Goal: Transaction & Acquisition: Purchase product/service

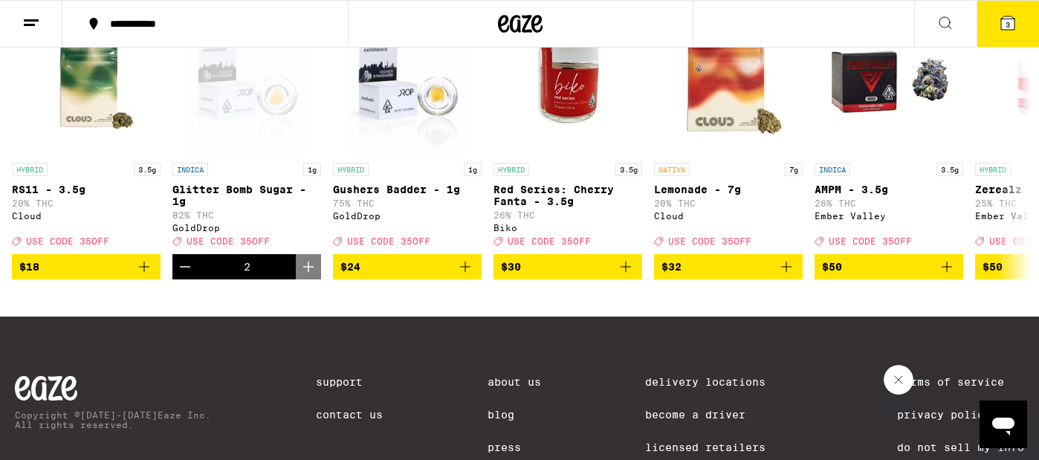
click at [1008, 26] on span "3" at bounding box center [1008, 24] width 4 height 9
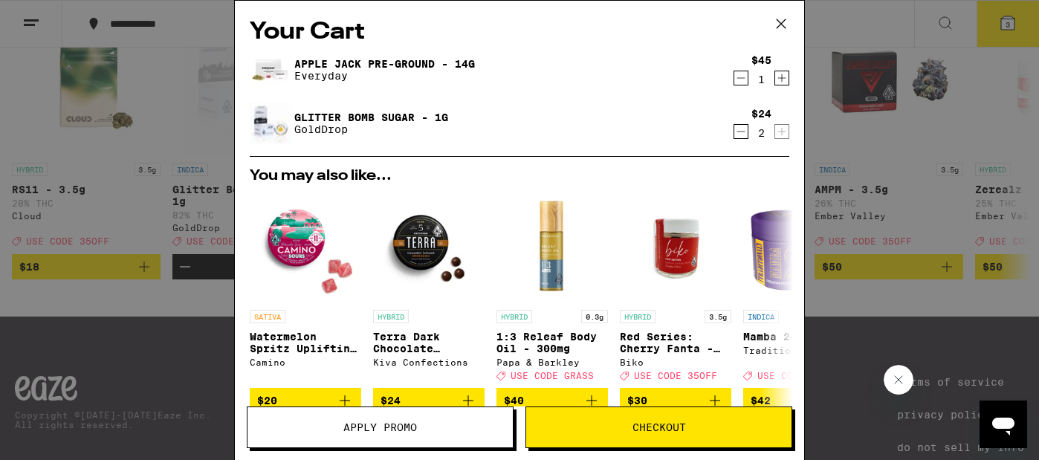
click at [380, 426] on span "Apply Promo" at bounding box center [380, 427] width 74 height 10
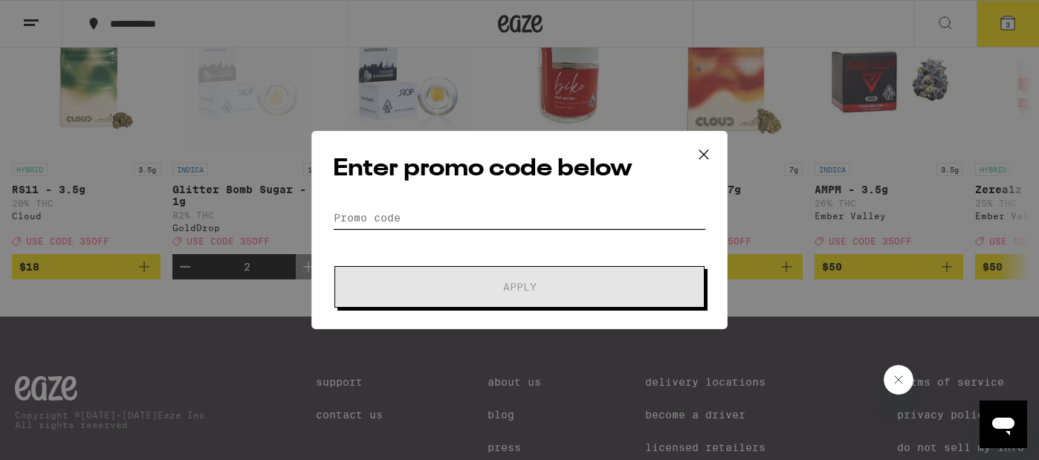
click at [399, 207] on input "Promo Code" at bounding box center [519, 218] width 373 height 22
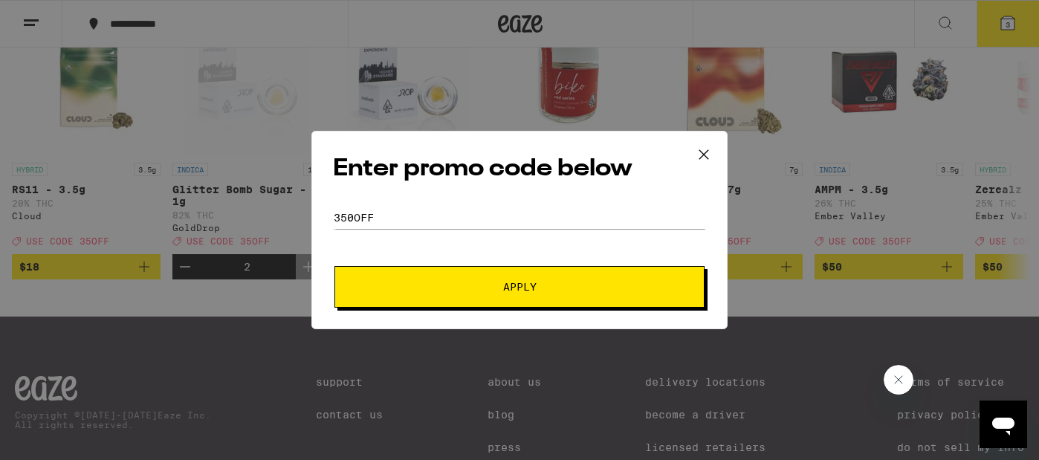
click at [402, 277] on button "Apply" at bounding box center [519, 287] width 370 height 42
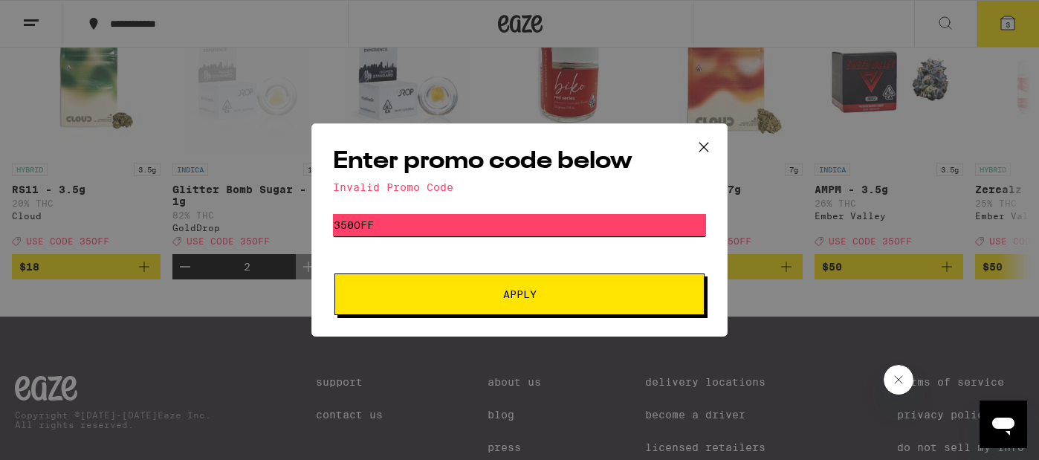
click at [447, 231] on input "350off" at bounding box center [519, 225] width 373 height 22
click at [355, 225] on input "350off" at bounding box center [519, 225] width 373 height 22
type input "35off"
click at [493, 300] on span "Apply" at bounding box center [520, 294] width 268 height 10
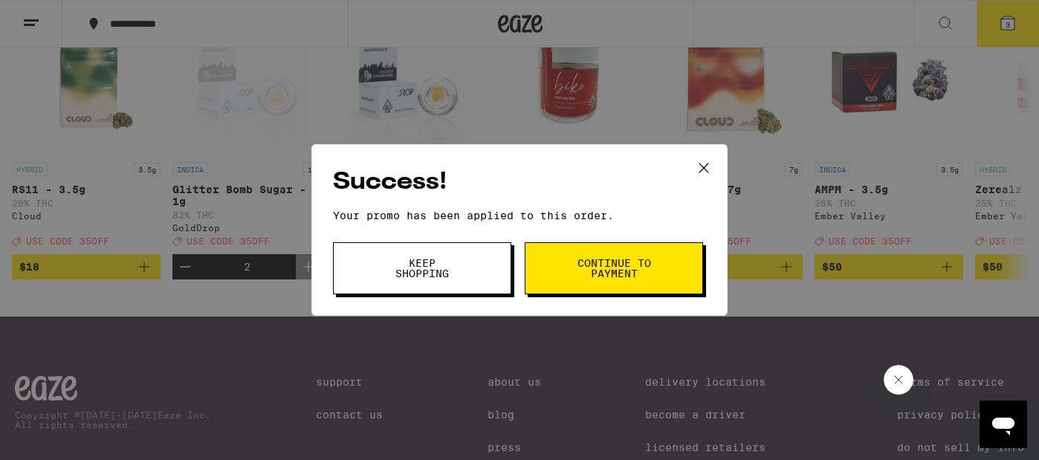
click at [476, 269] on button "Keep Shopping" at bounding box center [422, 268] width 178 height 52
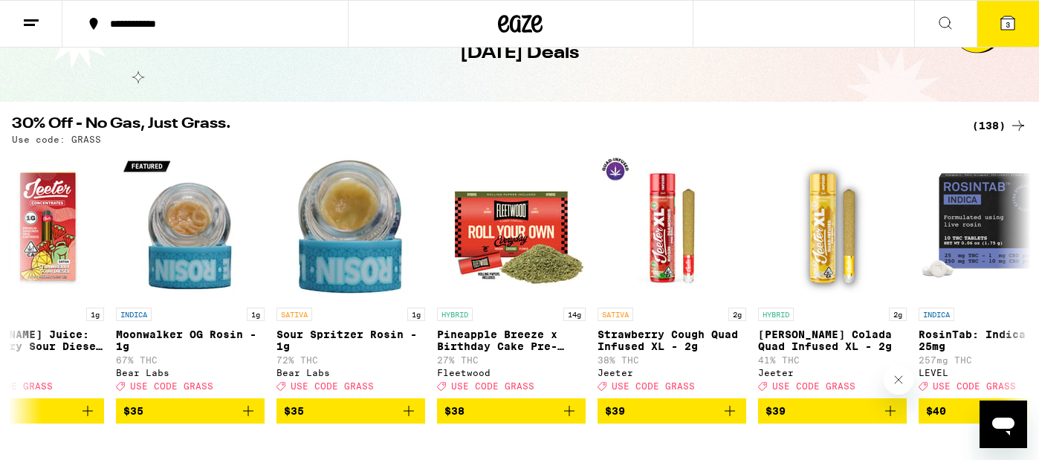
scroll to position [101, 0]
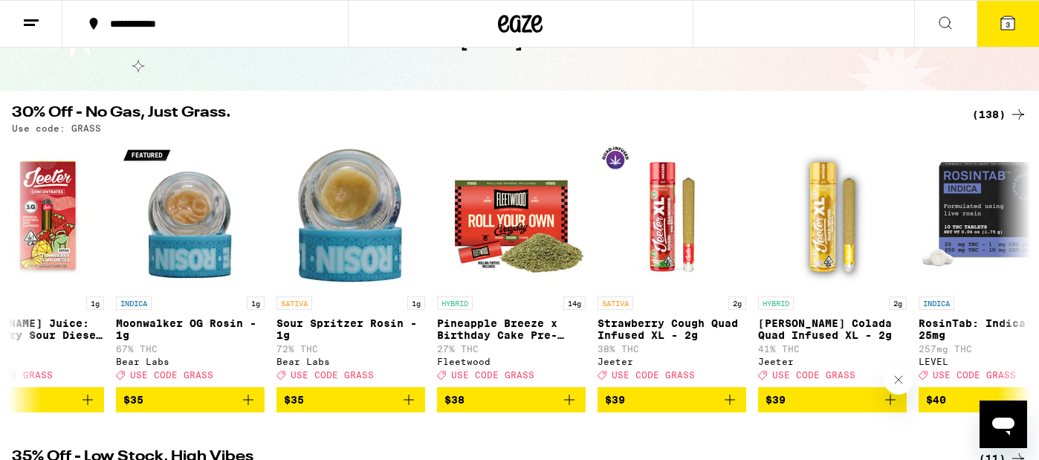
click at [1000, 109] on div "(138)" at bounding box center [999, 115] width 55 height 18
click at [987, 115] on div "(138)" at bounding box center [999, 115] width 55 height 18
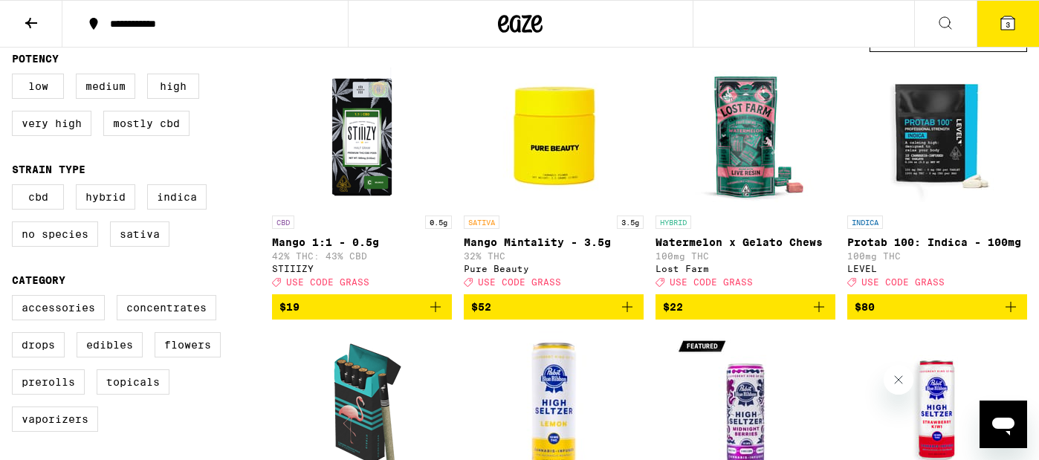
scroll to position [148, 0]
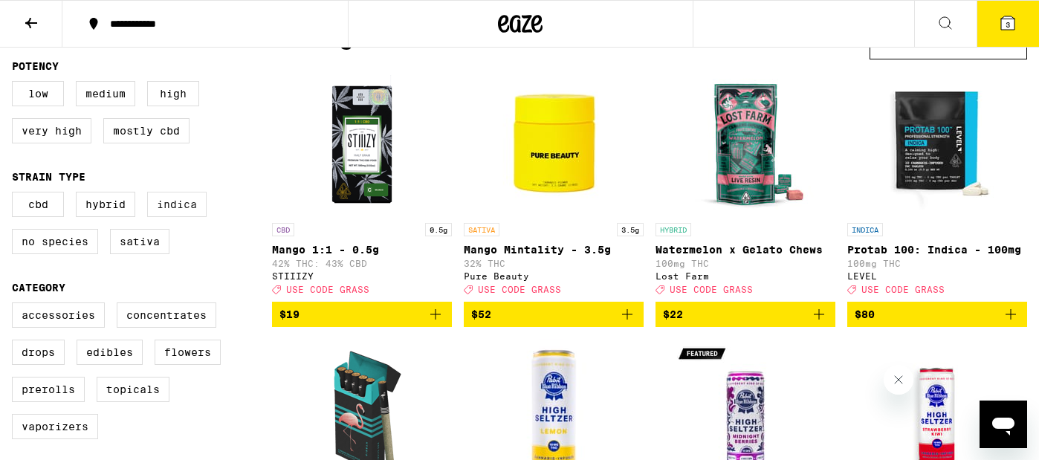
click at [181, 210] on label "Indica" at bounding box center [176, 204] width 59 height 25
click at [16, 195] on input "Indica" at bounding box center [15, 194] width 1 height 1
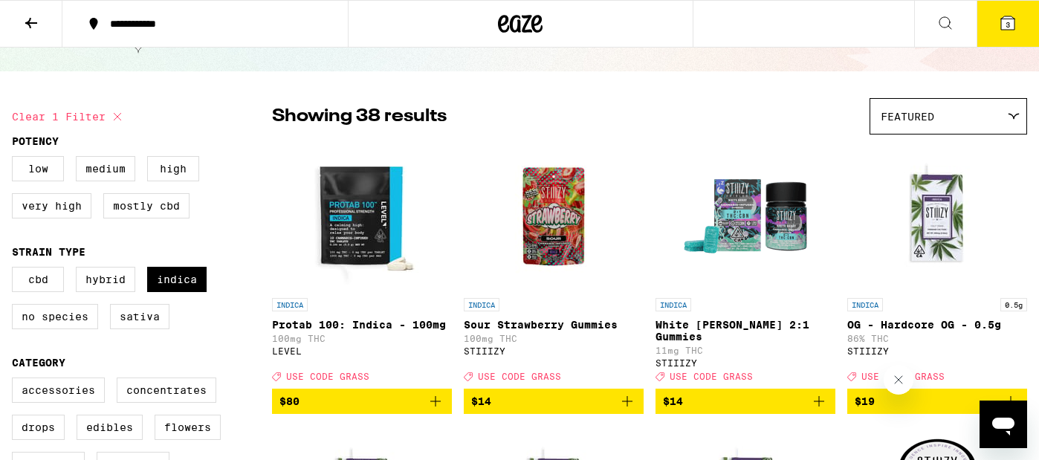
scroll to position [94, 0]
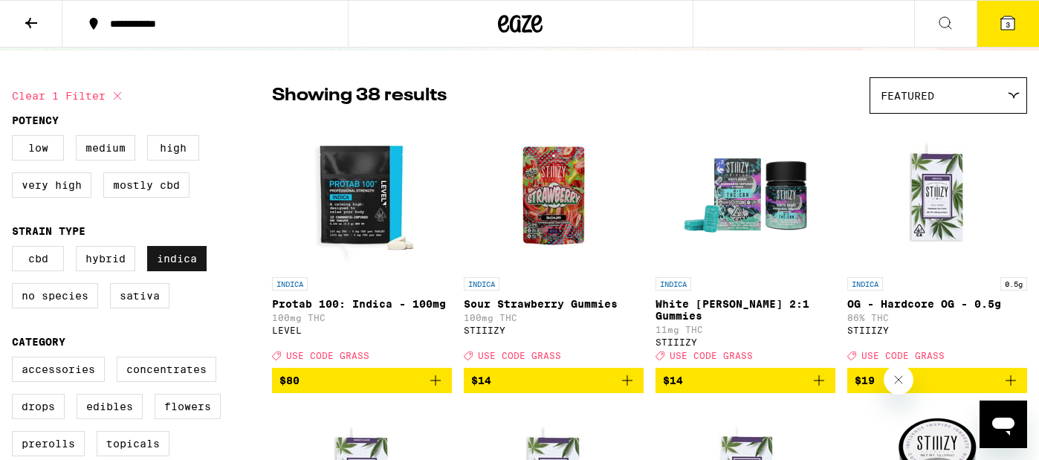
click at [183, 271] on label "Indica" at bounding box center [176, 258] width 59 height 25
click at [16, 249] on input "Indica" at bounding box center [15, 248] width 1 height 1
checkbox input "false"
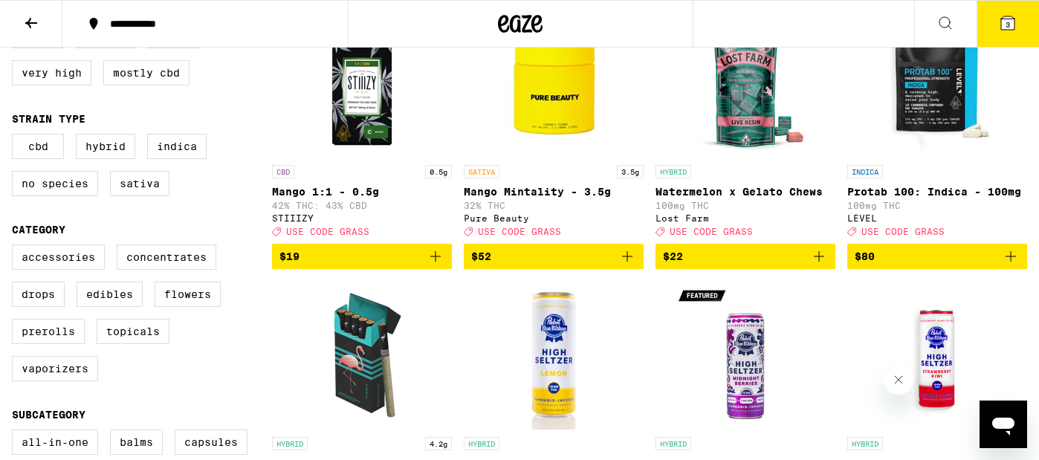
scroll to position [208, 0]
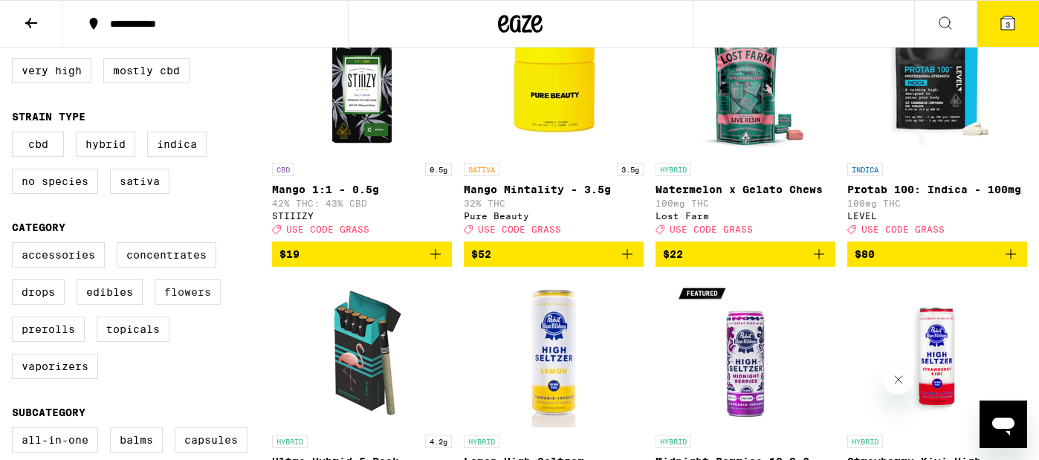
click at [198, 305] on label "Flowers" at bounding box center [188, 291] width 66 height 25
click at [16, 245] on input "Flowers" at bounding box center [15, 245] width 1 height 1
checkbox input "true"
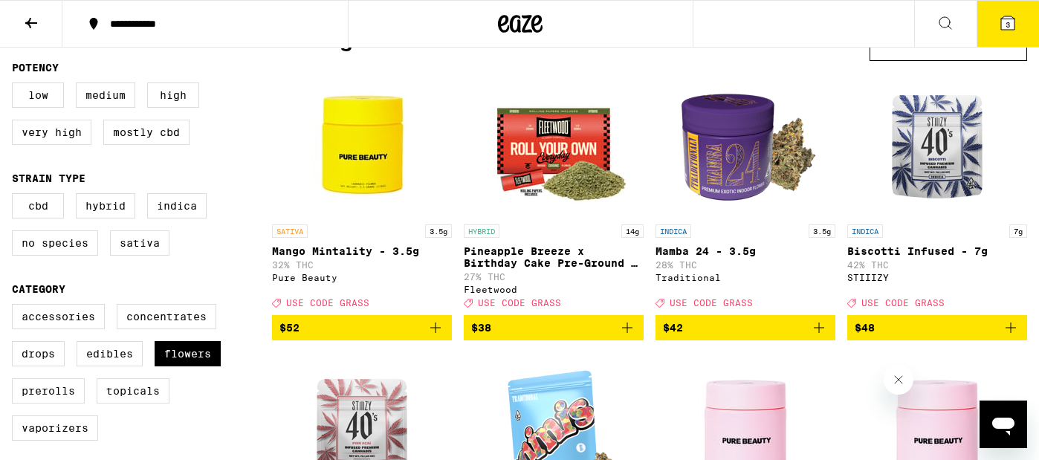
scroll to position [158, 0]
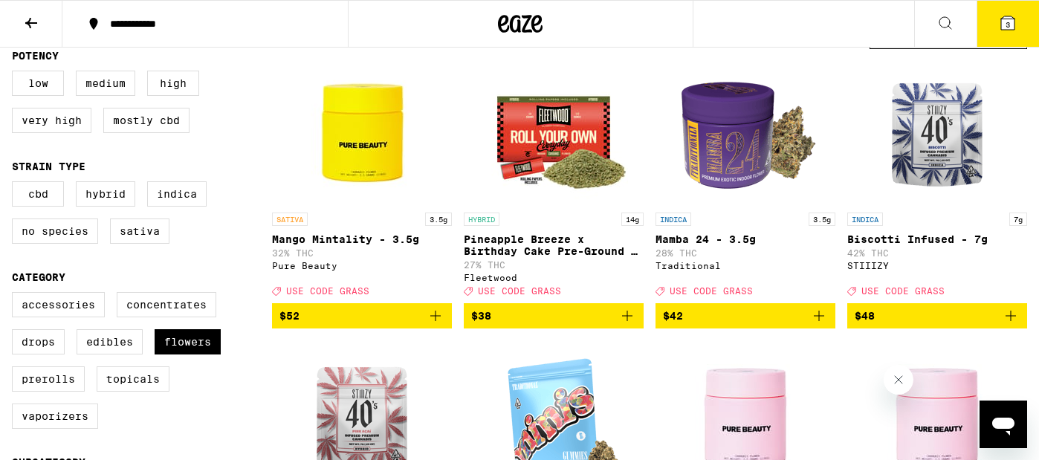
click at [1011, 22] on icon at bounding box center [1007, 22] width 13 height 13
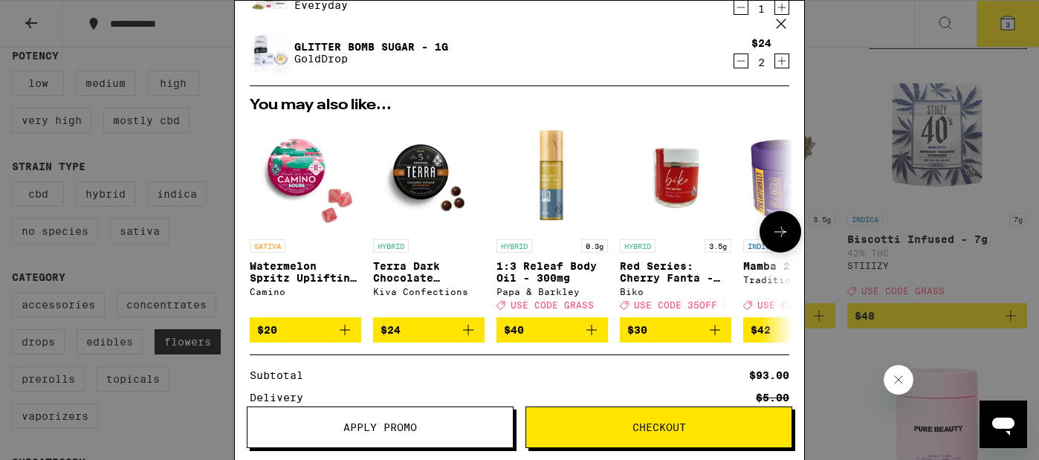
scroll to position [59, 0]
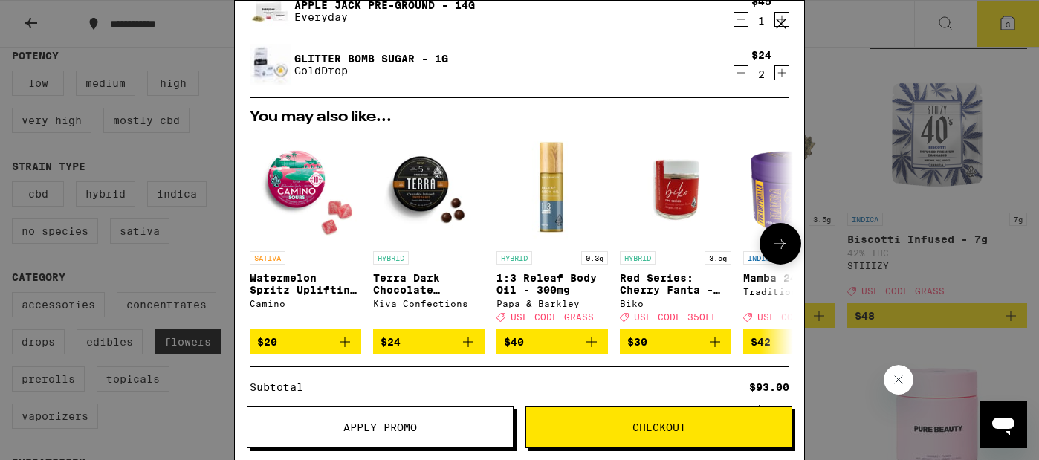
click at [793, 242] on button at bounding box center [781, 244] width 42 height 42
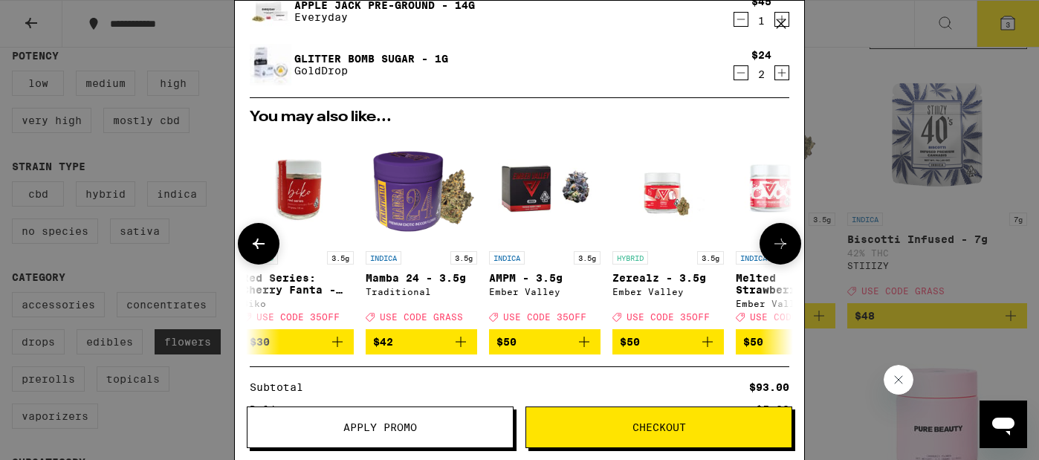
click at [792, 243] on button at bounding box center [781, 244] width 42 height 42
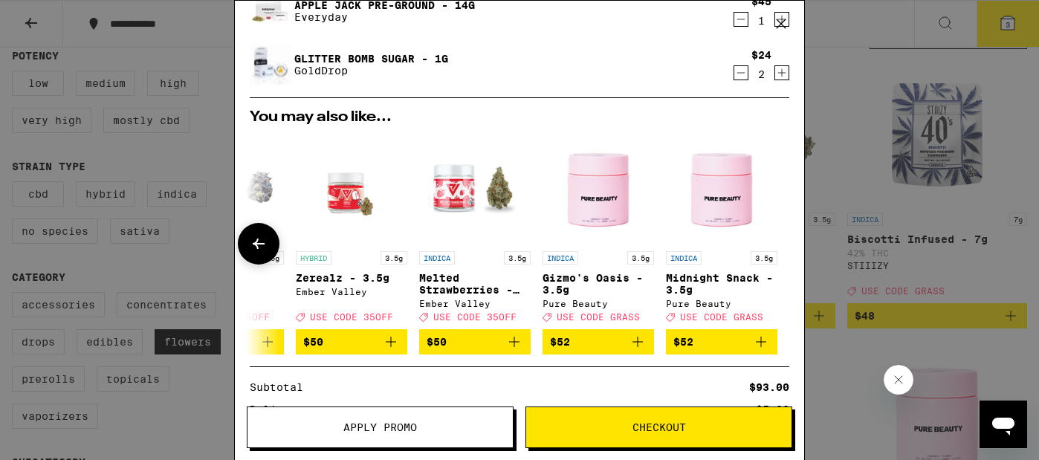
scroll to position [0, 0]
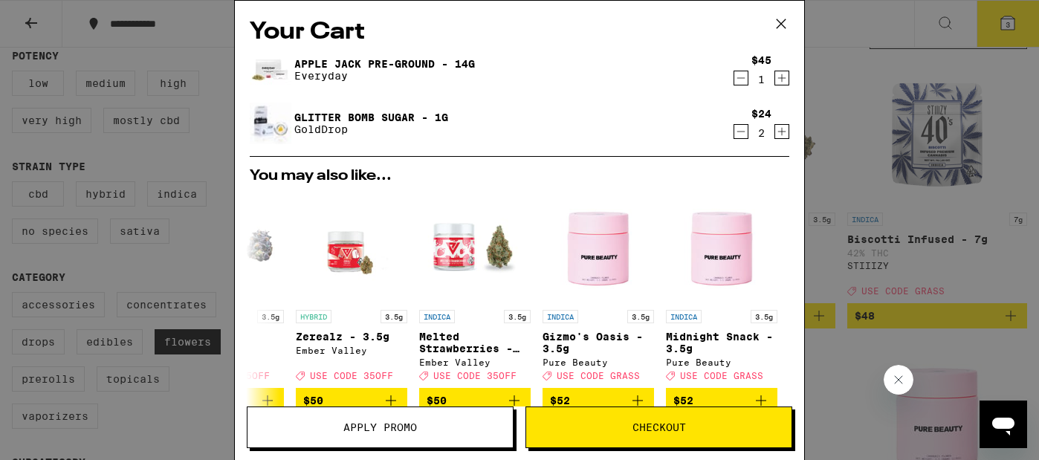
click at [782, 24] on icon at bounding box center [781, 23] width 9 height 9
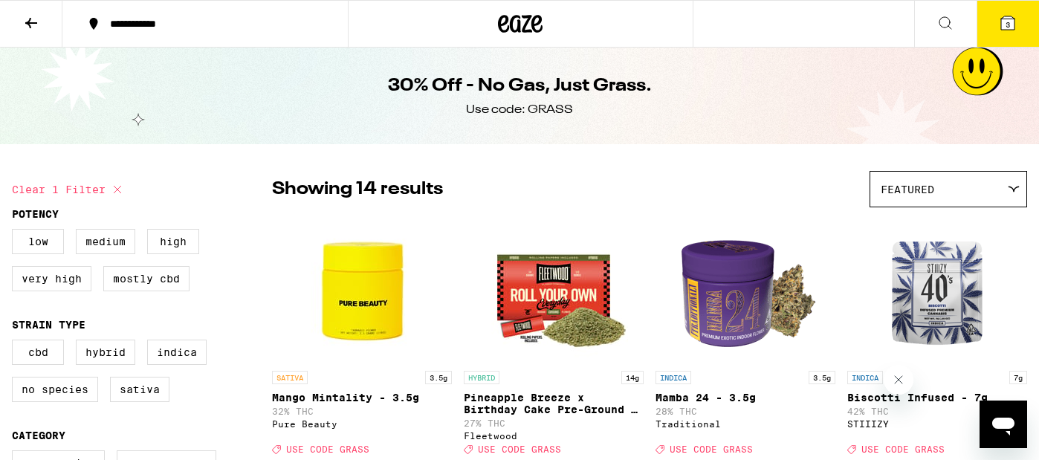
scroll to position [30, 0]
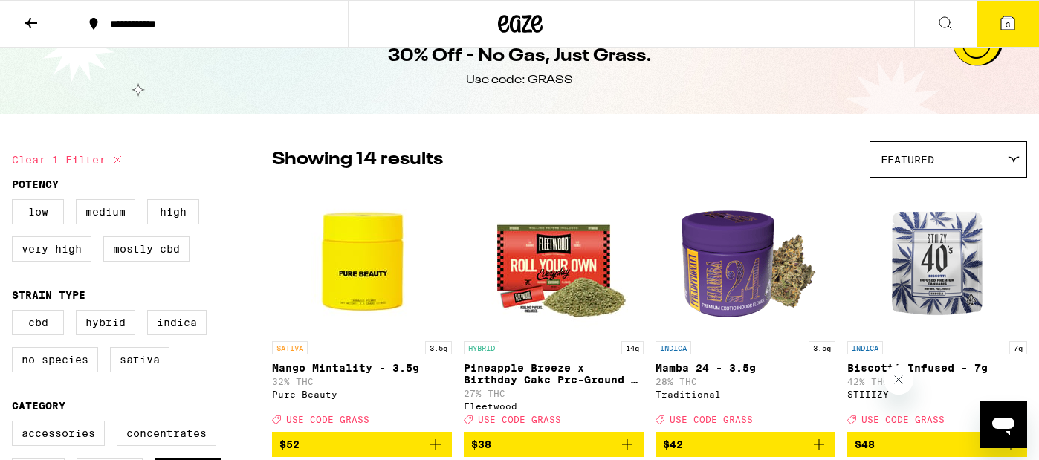
click at [689, 240] on img "Open page for Mamba 24 - 3.5g from Traditional" at bounding box center [745, 259] width 149 height 149
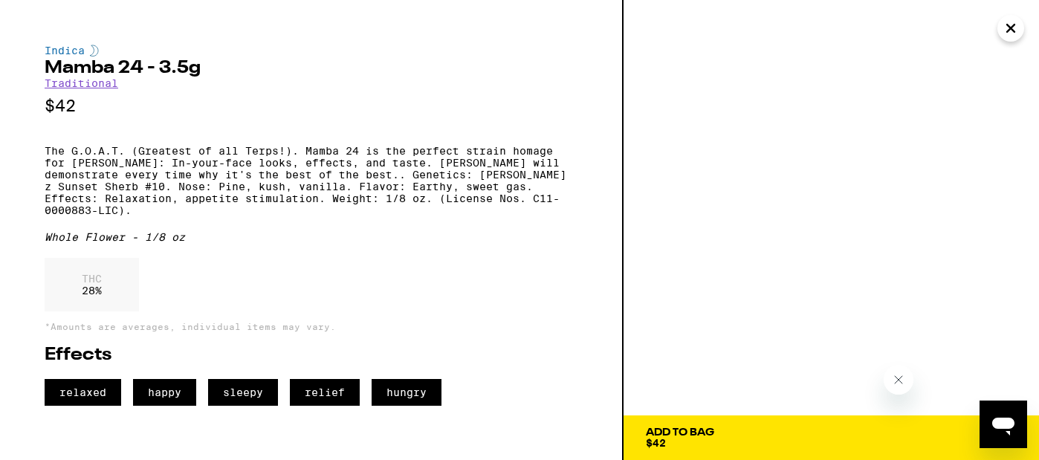
scroll to position [25, 0]
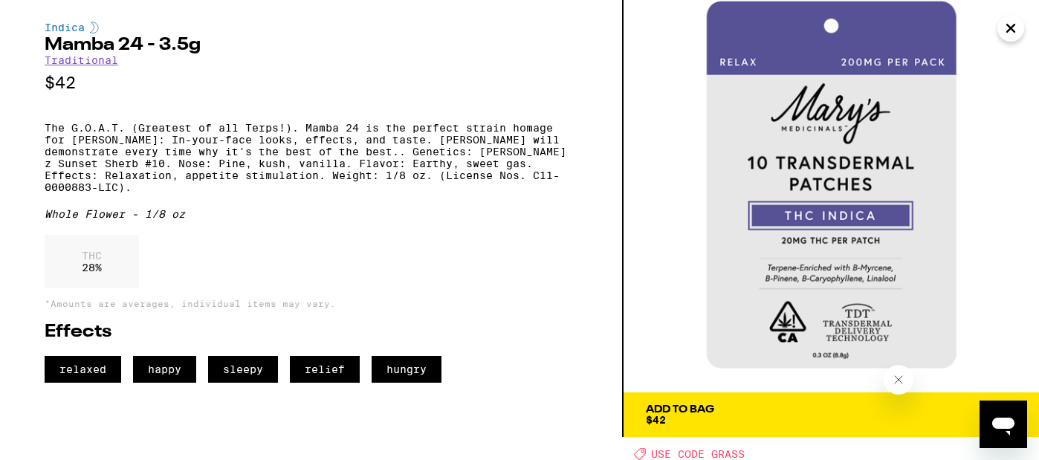
click at [1003, 28] on icon "Close" at bounding box center [1011, 28] width 18 height 22
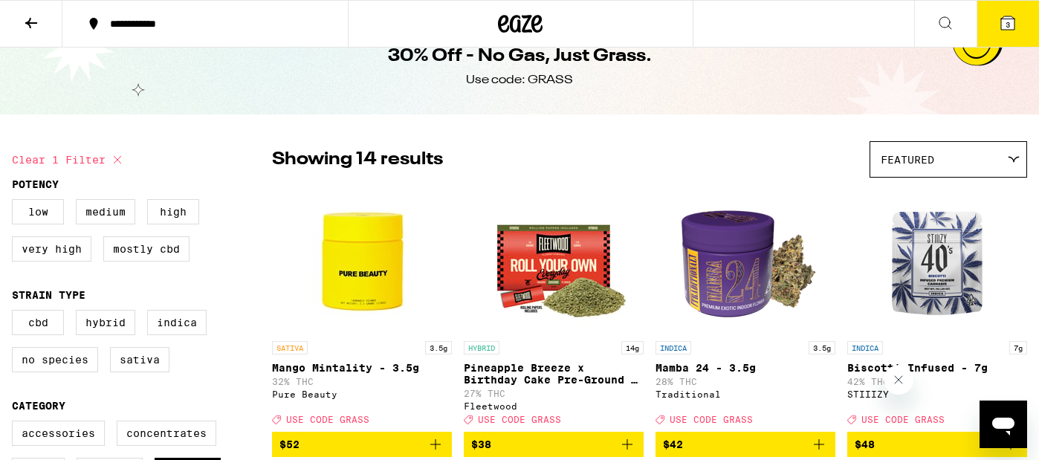
click at [722, 288] on img "Open page for Mamba 24 - 3.5g from Traditional" at bounding box center [745, 259] width 149 height 149
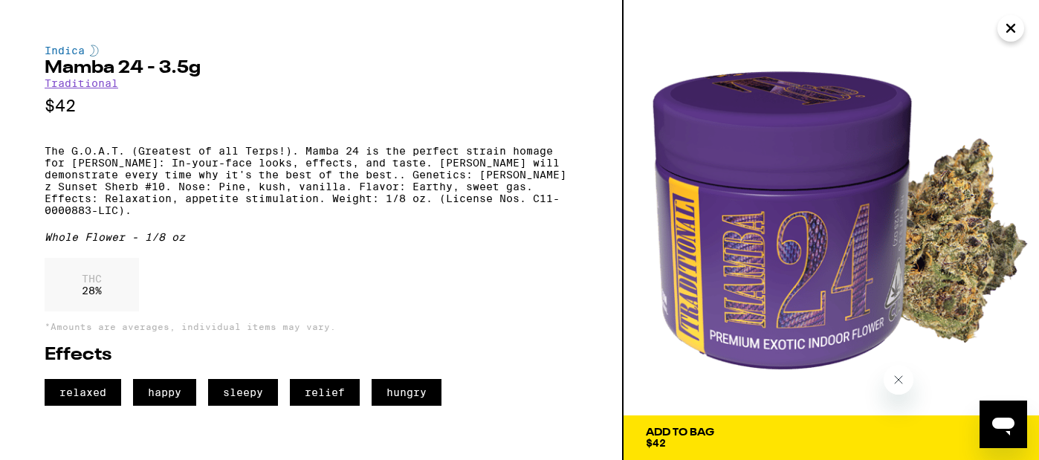
click at [1014, 34] on icon "Close" at bounding box center [1011, 28] width 18 height 22
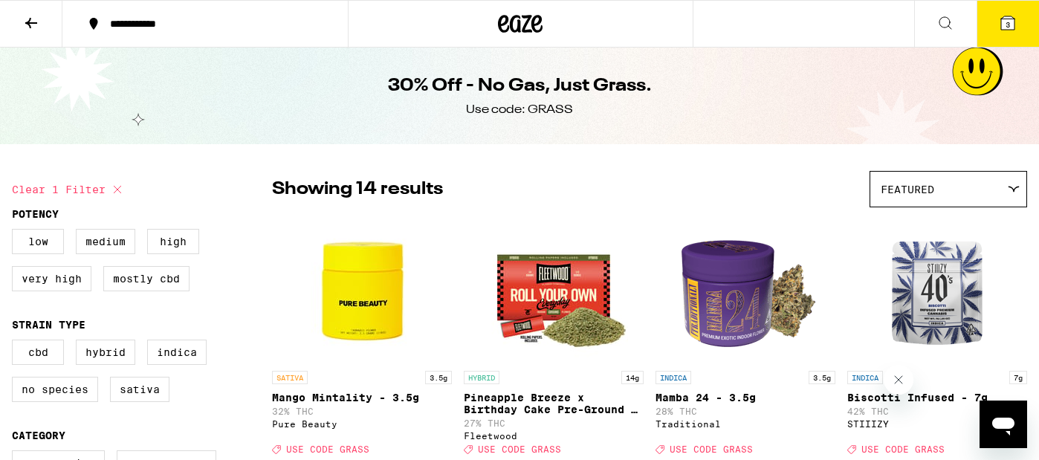
click at [37, 25] on icon at bounding box center [31, 23] width 18 height 18
click at [28, 20] on icon at bounding box center [31, 23] width 12 height 10
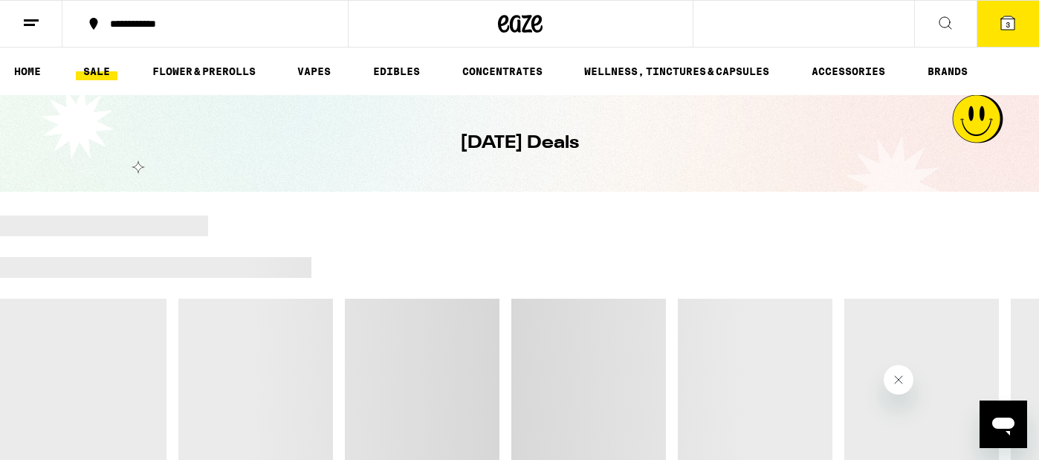
click at [1017, 23] on button "3" at bounding box center [1008, 24] width 62 height 46
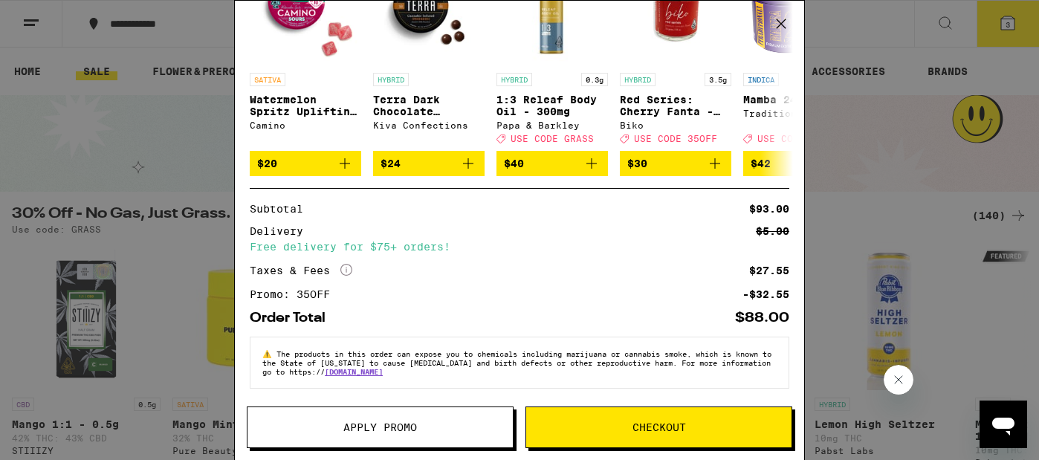
scroll to position [248, 0]
click at [198, 336] on div "Your Cart Apple Jack Pre-Ground - 14g Everyday $45 1 Glitter Bomb Sugar - 1g Go…" at bounding box center [519, 230] width 1039 height 460
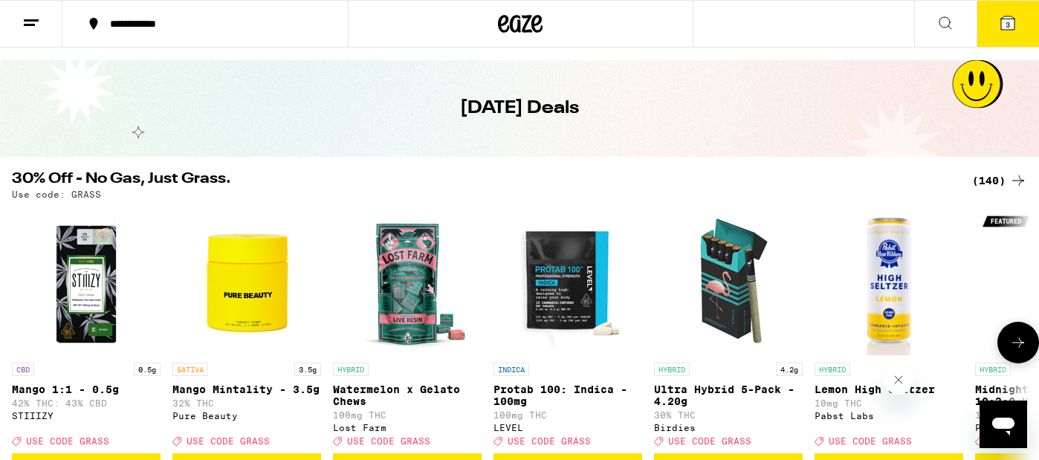
scroll to position [41, 0]
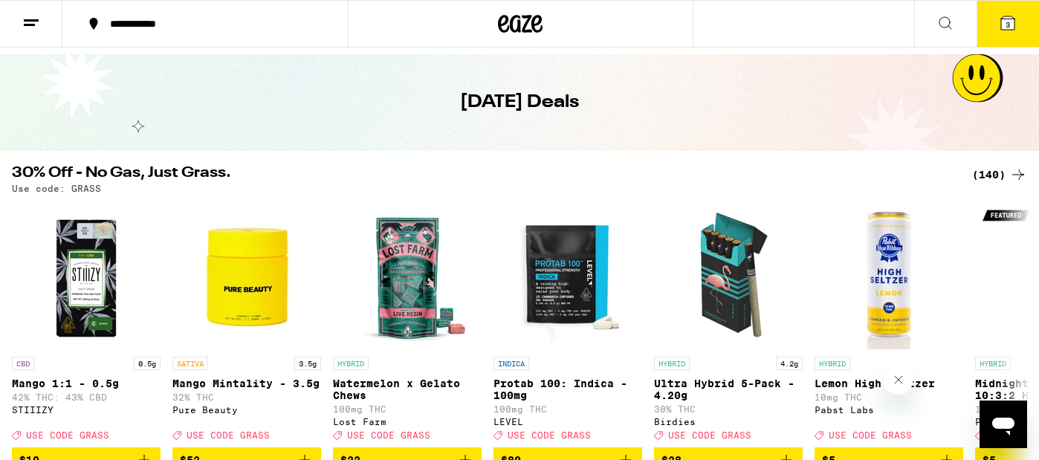
click at [992, 171] on div "(140)" at bounding box center [999, 175] width 55 height 18
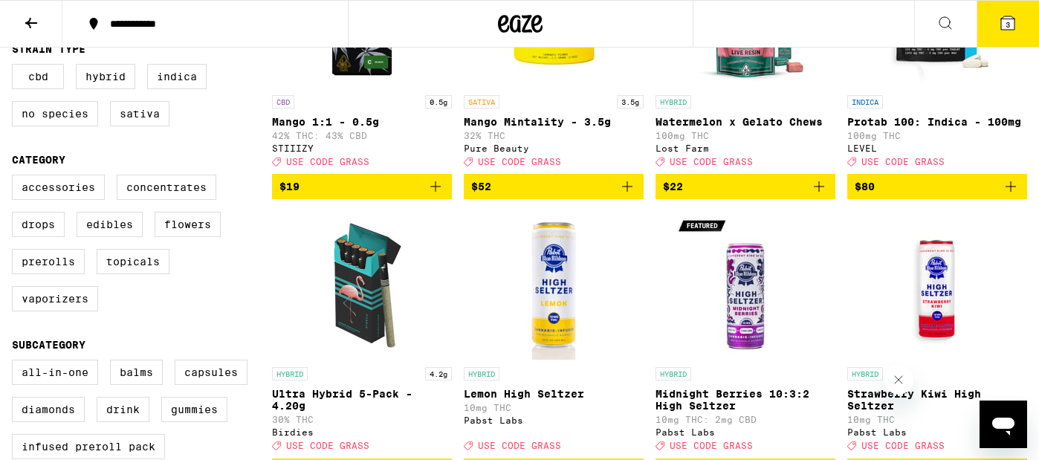
scroll to position [280, 0]
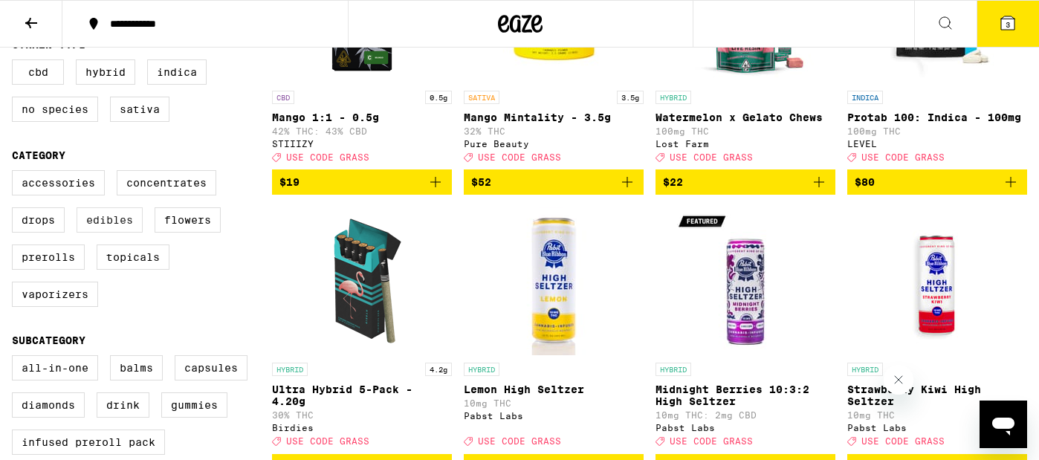
click at [111, 233] on label "Edibles" at bounding box center [110, 219] width 66 height 25
click at [16, 173] on input "Edibles" at bounding box center [15, 172] width 1 height 1
checkbox input "true"
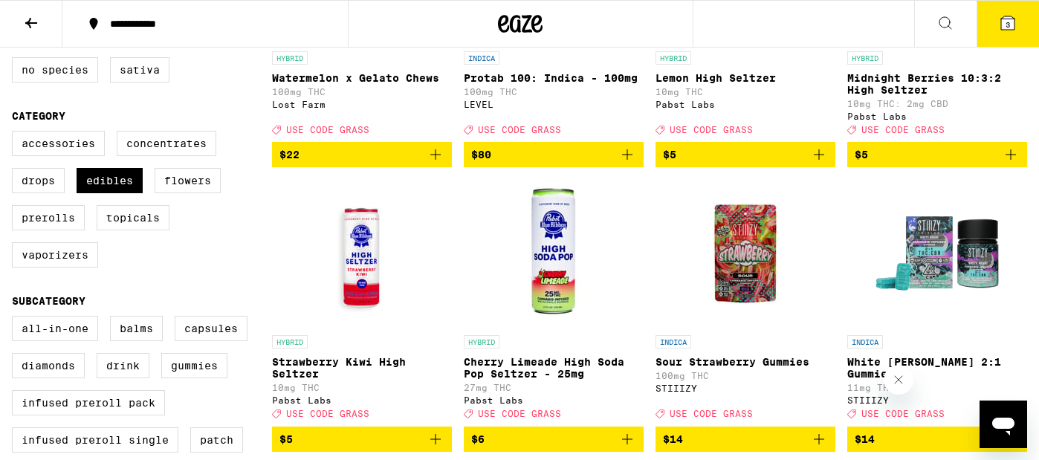
scroll to position [354, 0]
